Goal: Navigation & Orientation: Find specific page/section

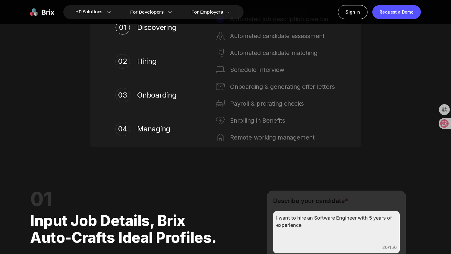
scroll to position [208, 0]
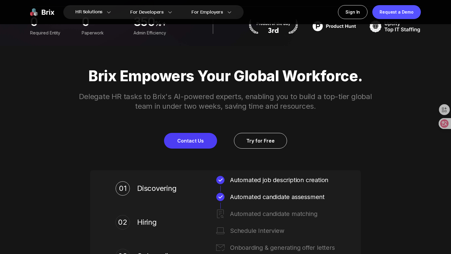
click at [41, 12] on img at bounding box center [42, 12] width 24 height 14
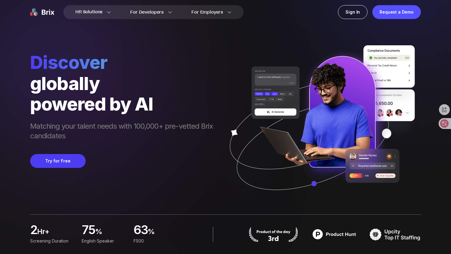
click at [120, 157] on div "Try for Free" at bounding box center [124, 161] width 189 height 14
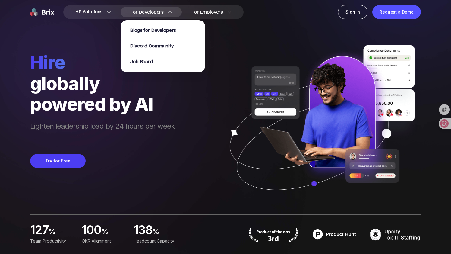
click at [145, 31] on span "Blogs for Developers" at bounding box center [153, 30] width 46 height 7
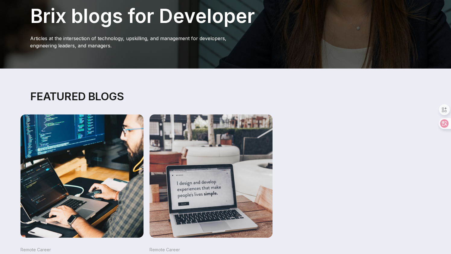
scroll to position [14, 0]
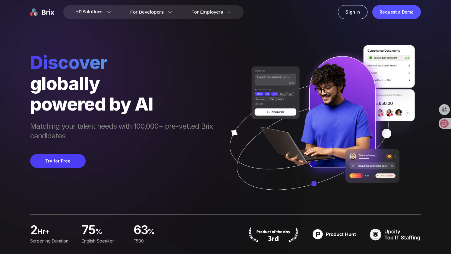
click at [77, 114] on div "powered by AI" at bounding box center [124, 103] width 189 height 20
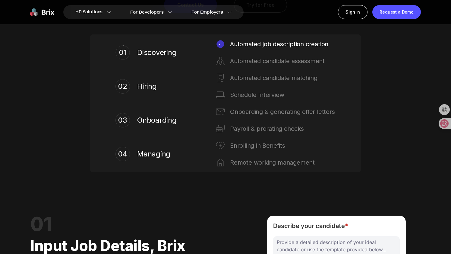
scroll to position [444, 0]
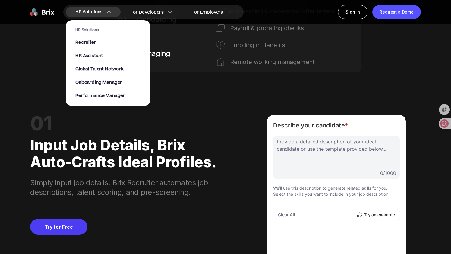
click at [97, 96] on span "Performance Manager" at bounding box center [100, 95] width 50 height 7
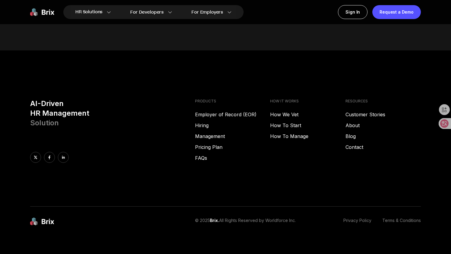
scroll to position [2538, 0]
click at [280, 111] on link "How We Vet" at bounding box center [307, 114] width 75 height 7
